Goal: Register for event/course

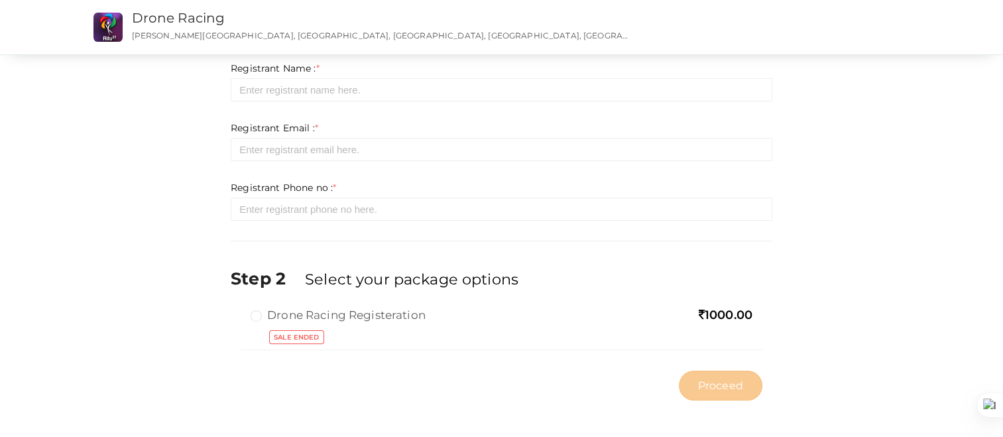
scroll to position [46, 0]
click at [259, 313] on label "Drone Racing Registeration" at bounding box center [337, 313] width 175 height 16
click at [262, 313] on label "Drone Racing Registeration" at bounding box center [337, 313] width 175 height 16
drag, startPoint x: 659, startPoint y: 294, endPoint x: 713, endPoint y: 292, distance: 54.4
click at [685, 292] on div "Step 2 Select your package options" at bounding box center [501, 285] width 541 height 40
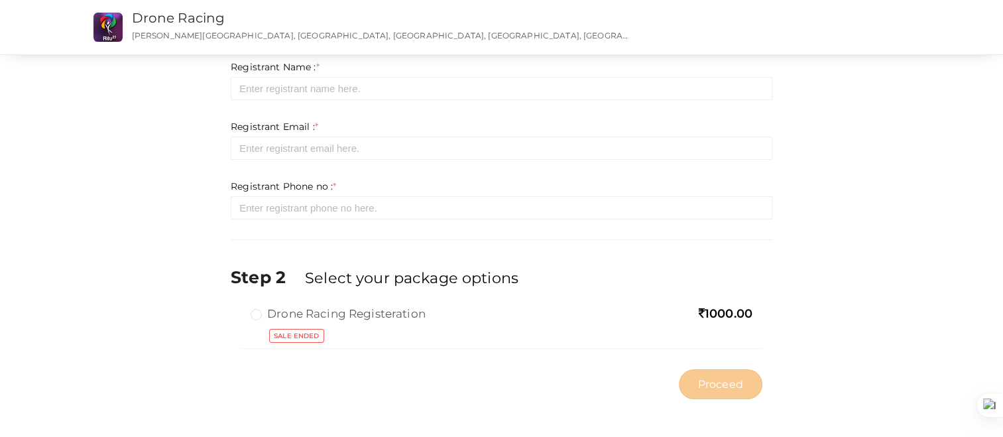
click at [719, 310] on span "1000.00" at bounding box center [725, 313] width 54 height 15
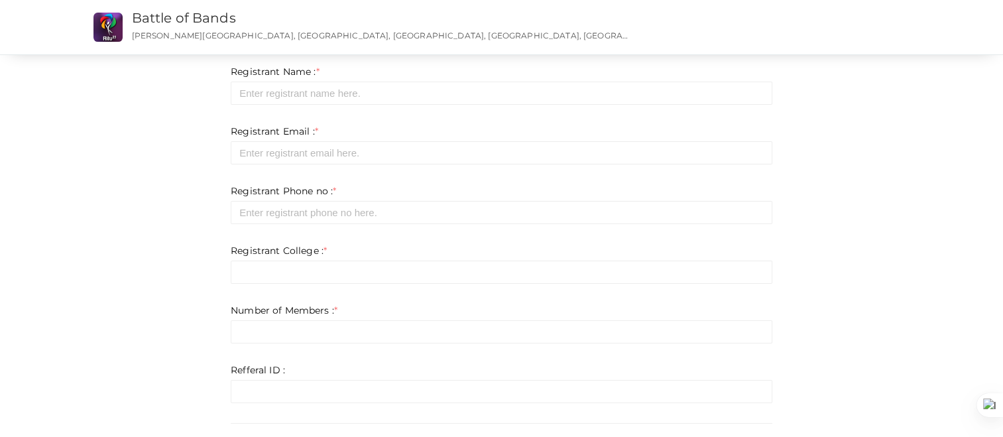
scroll to position [199, 0]
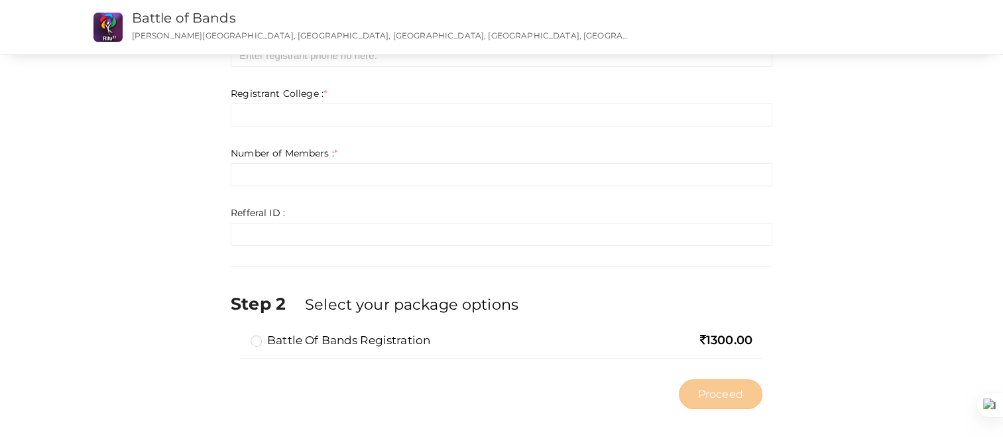
click at [265, 340] on label "Battle of Bands Registration" at bounding box center [340, 340] width 180 height 16
click at [237, 335] on input "Battle of Bands Registration" at bounding box center [237, 335] width 0 height 0
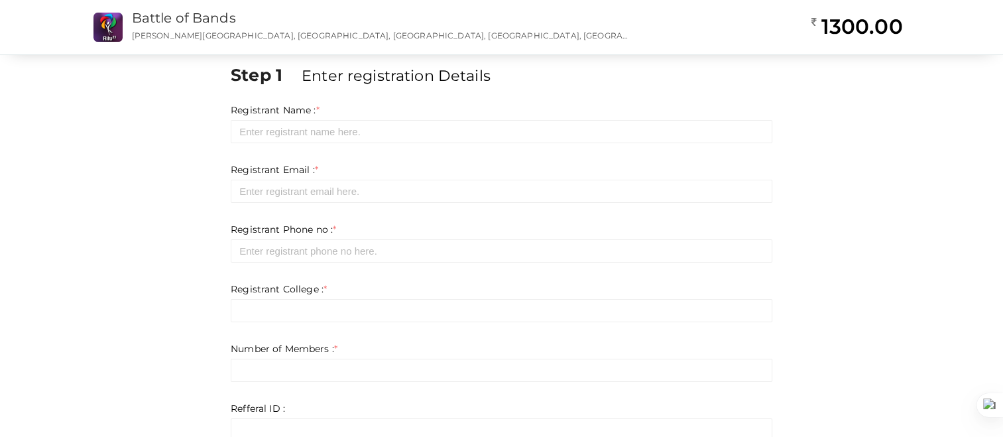
scroll to position [0, 0]
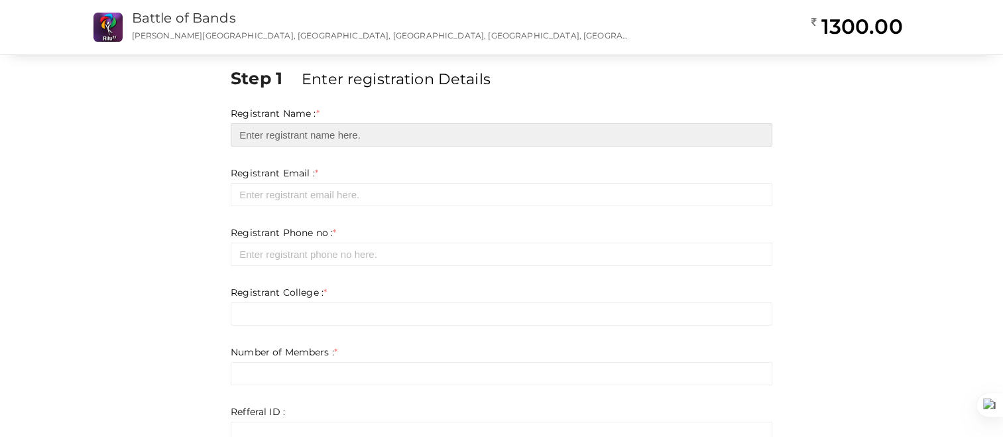
click at [264, 129] on input "text" at bounding box center [501, 134] width 541 height 23
type input "ewfwegerwgwergw"
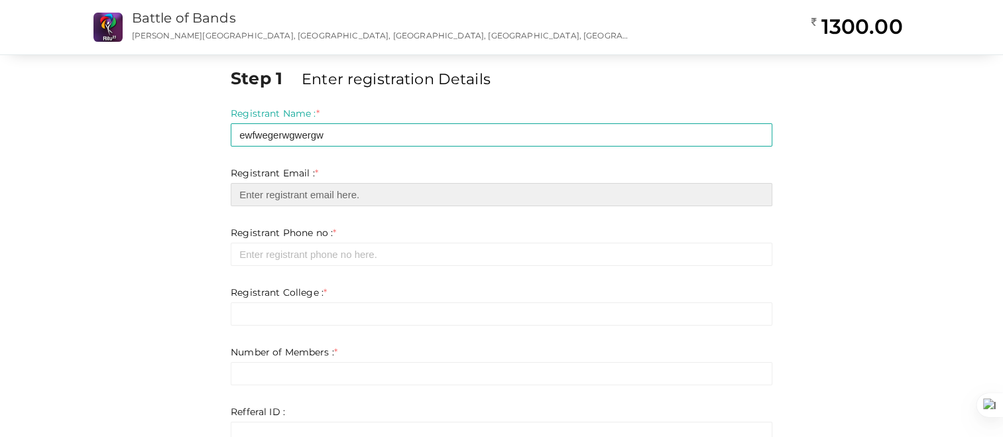
click at [288, 198] on input "email" at bounding box center [501, 194] width 541 height 23
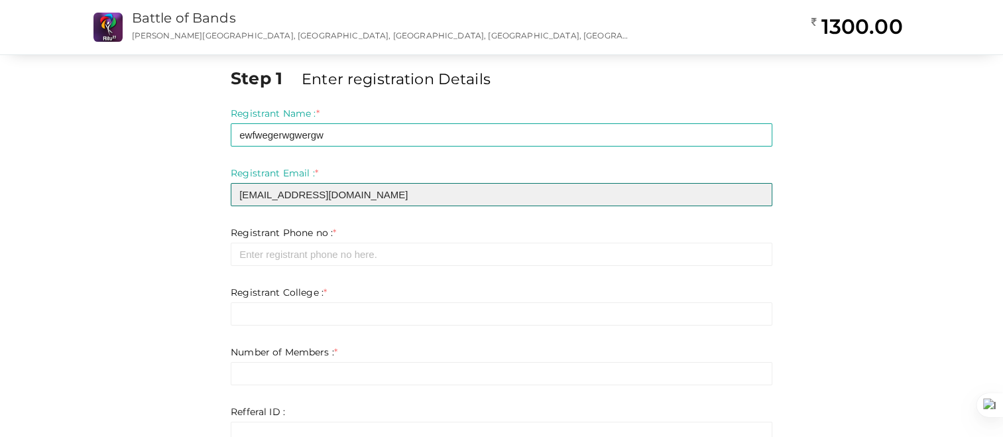
type input "wefewfwefw@gmail.com"
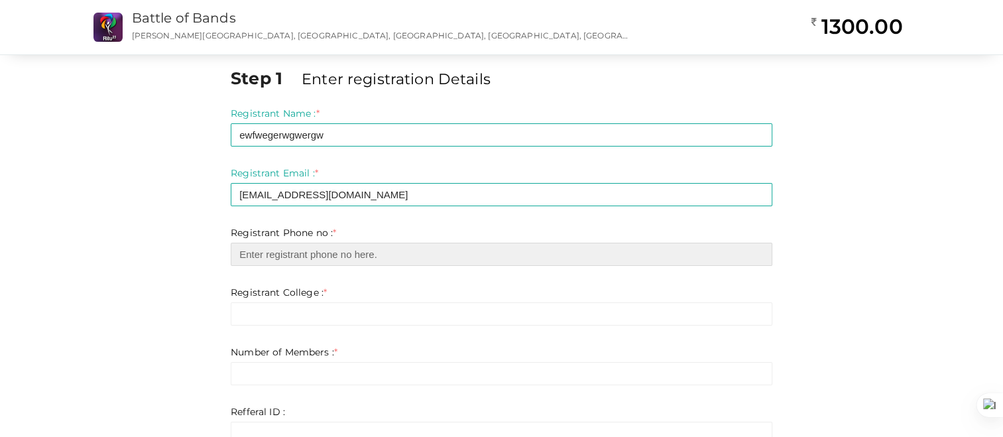
click at [282, 251] on input "number" at bounding box center [501, 254] width 541 height 23
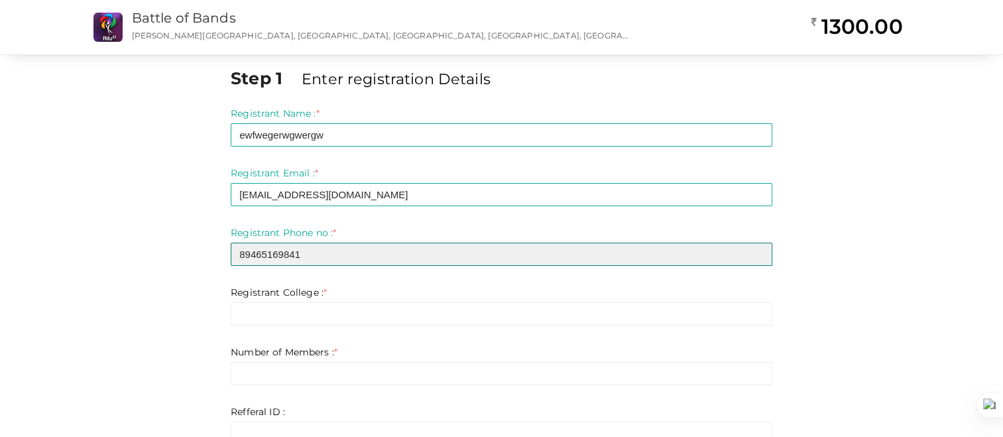
type input "89465169841"
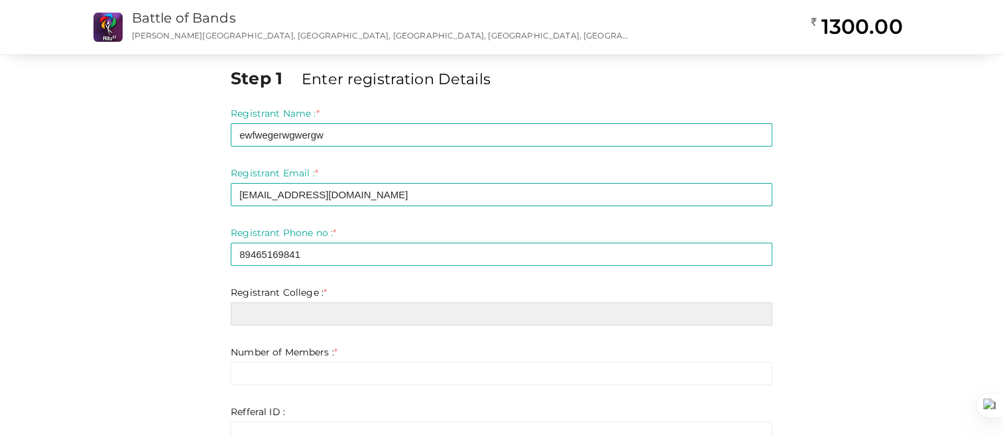
click at [274, 314] on input "text" at bounding box center [501, 313] width 541 height 23
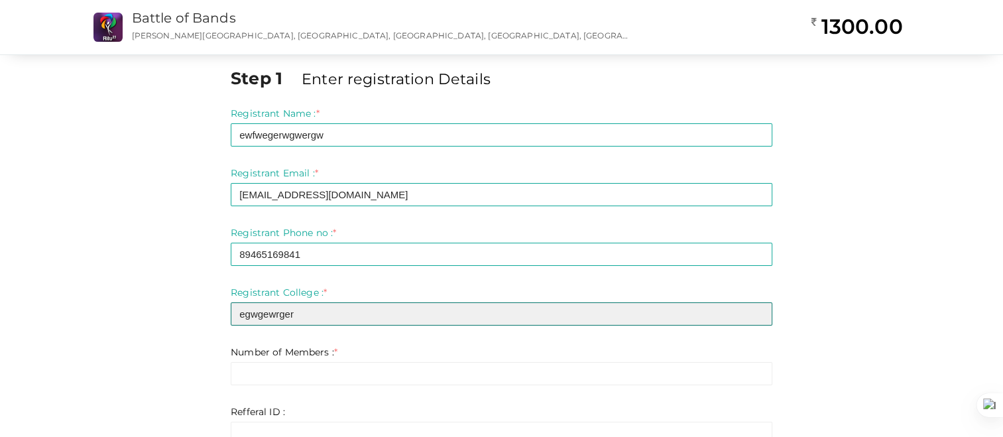
type input "egwgewrger"
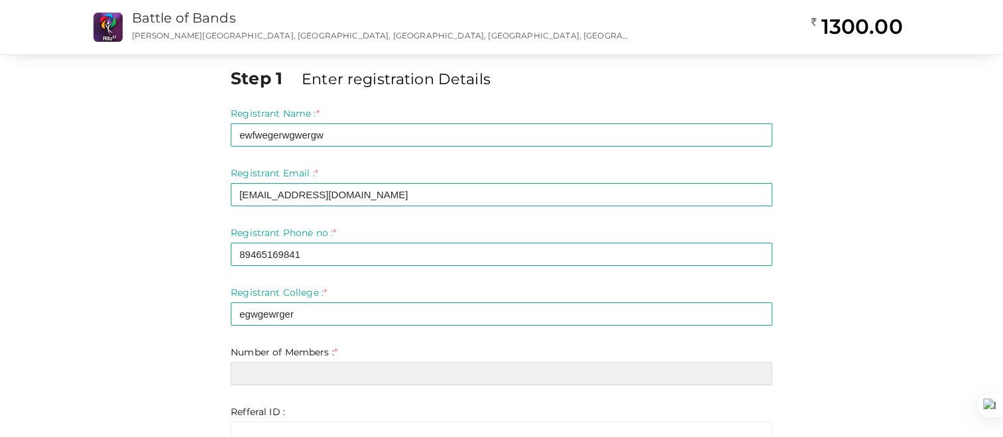
click at [270, 376] on input "number" at bounding box center [501, 373] width 541 height 23
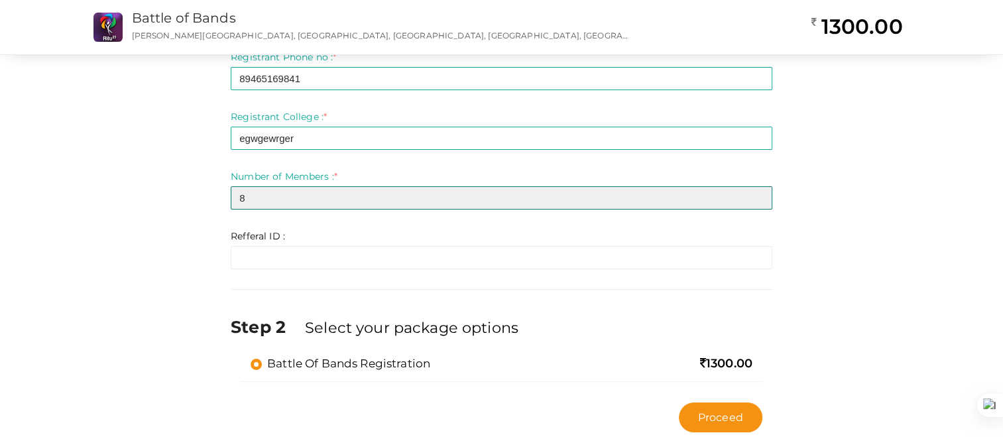
scroll to position [209, 0]
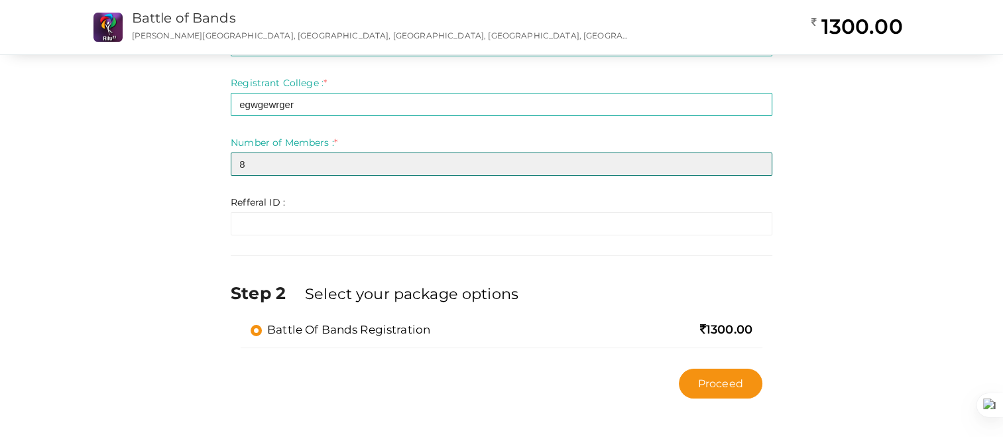
type input "8"
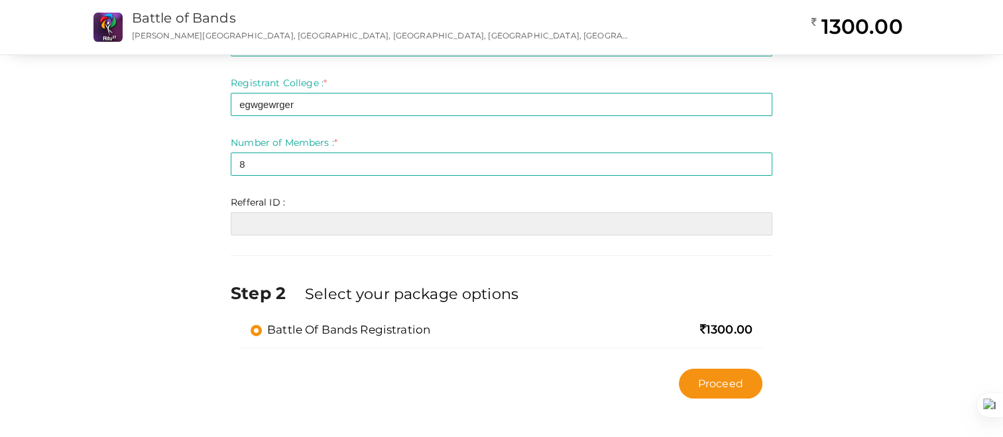
click at [268, 230] on input "text" at bounding box center [501, 223] width 541 height 23
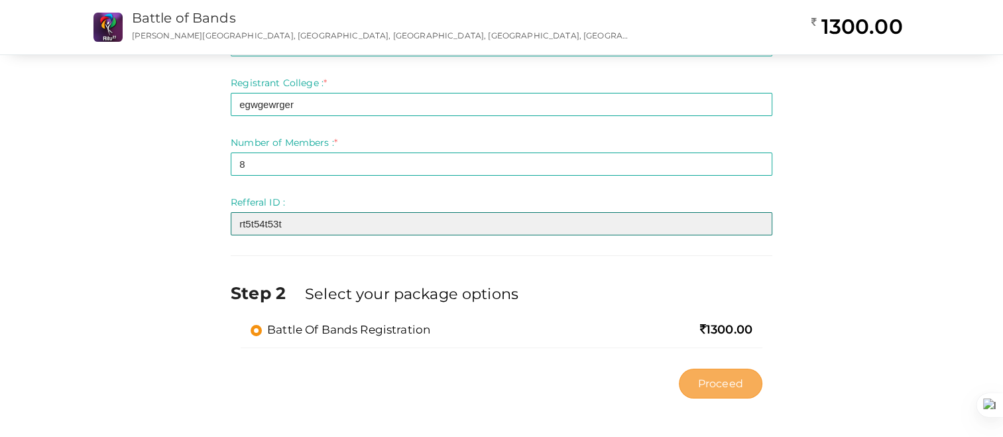
type input "rt5t54t53t"
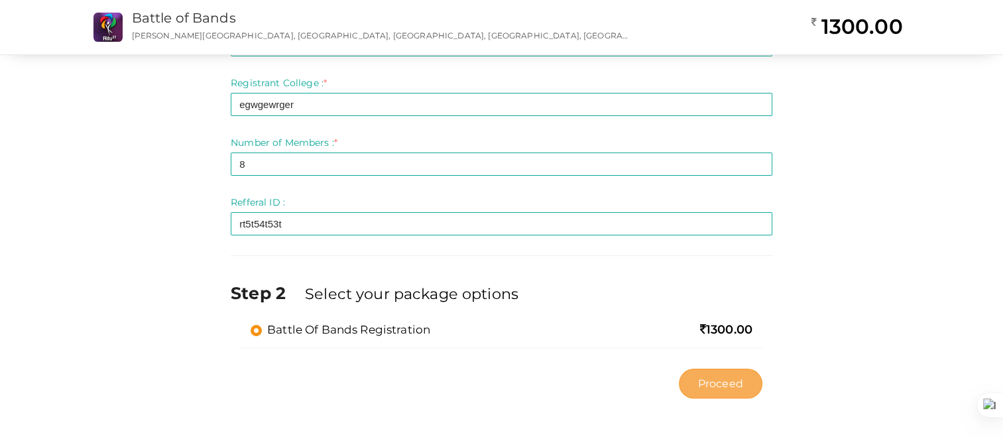
click at [709, 376] on span "Proceed" at bounding box center [720, 383] width 45 height 15
